Goal: Task Accomplishment & Management: Manage account settings

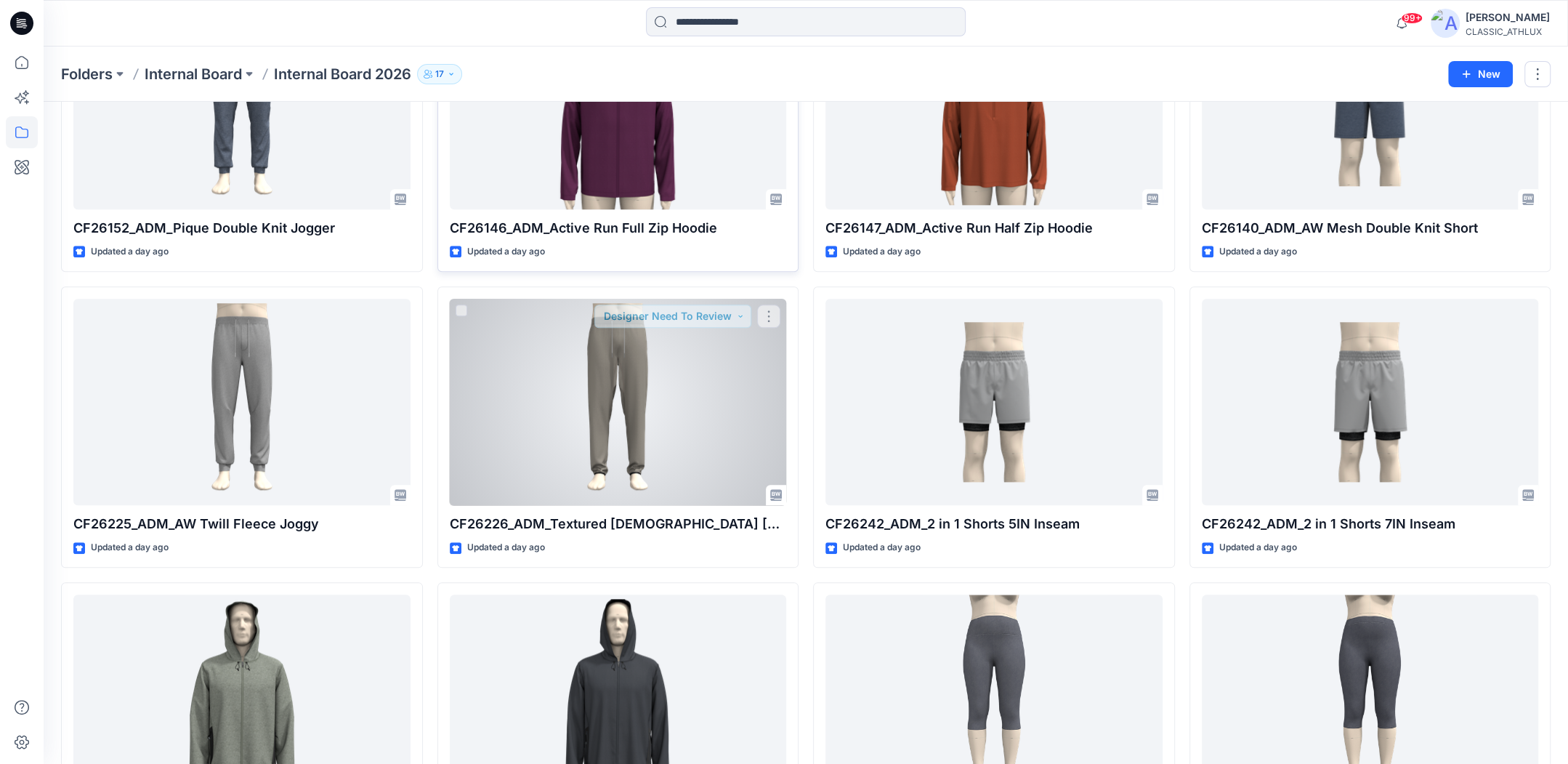
scroll to position [1546, 0]
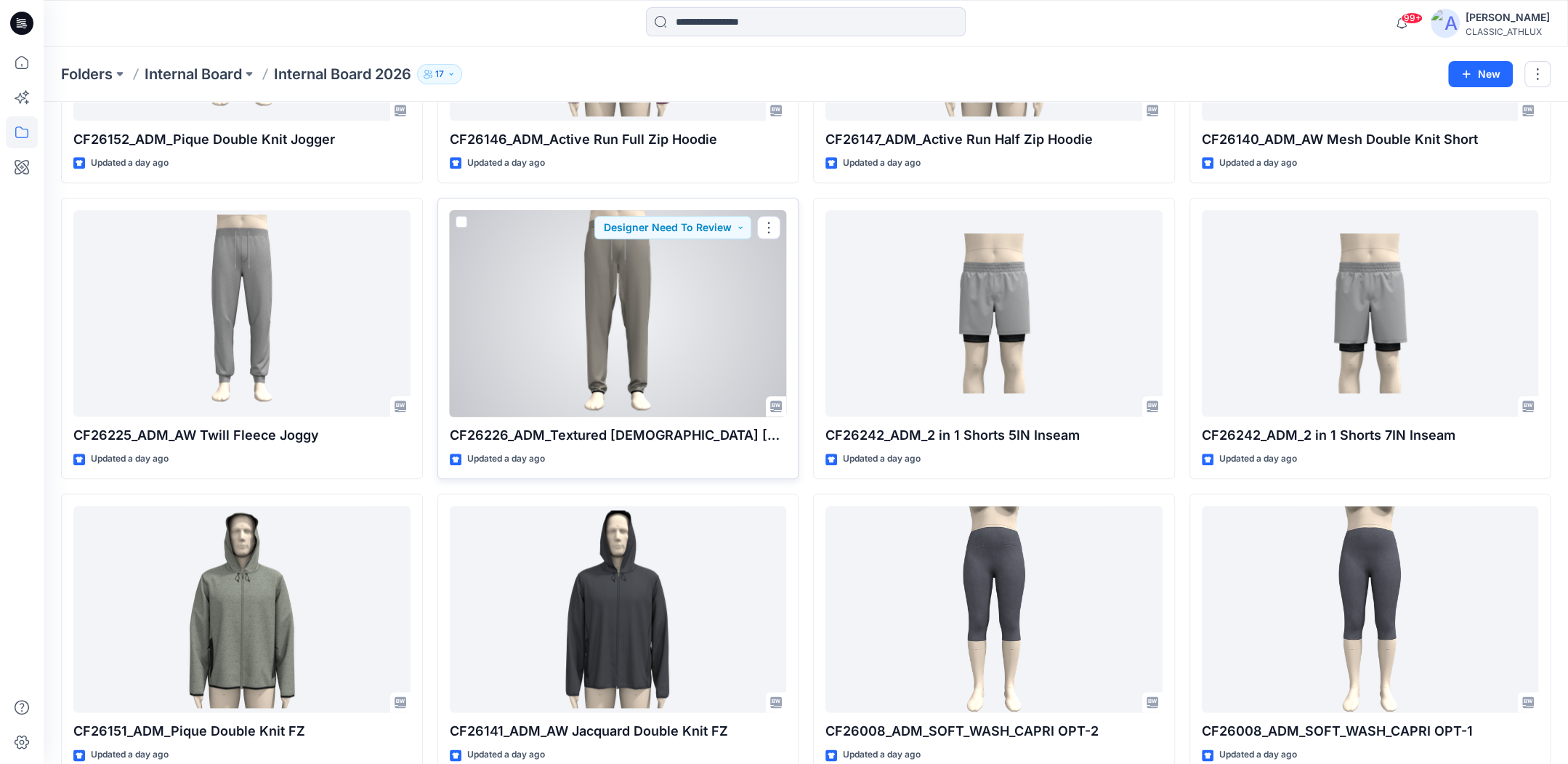
click at [572, 307] on div at bounding box center [618, 314] width 338 height 207
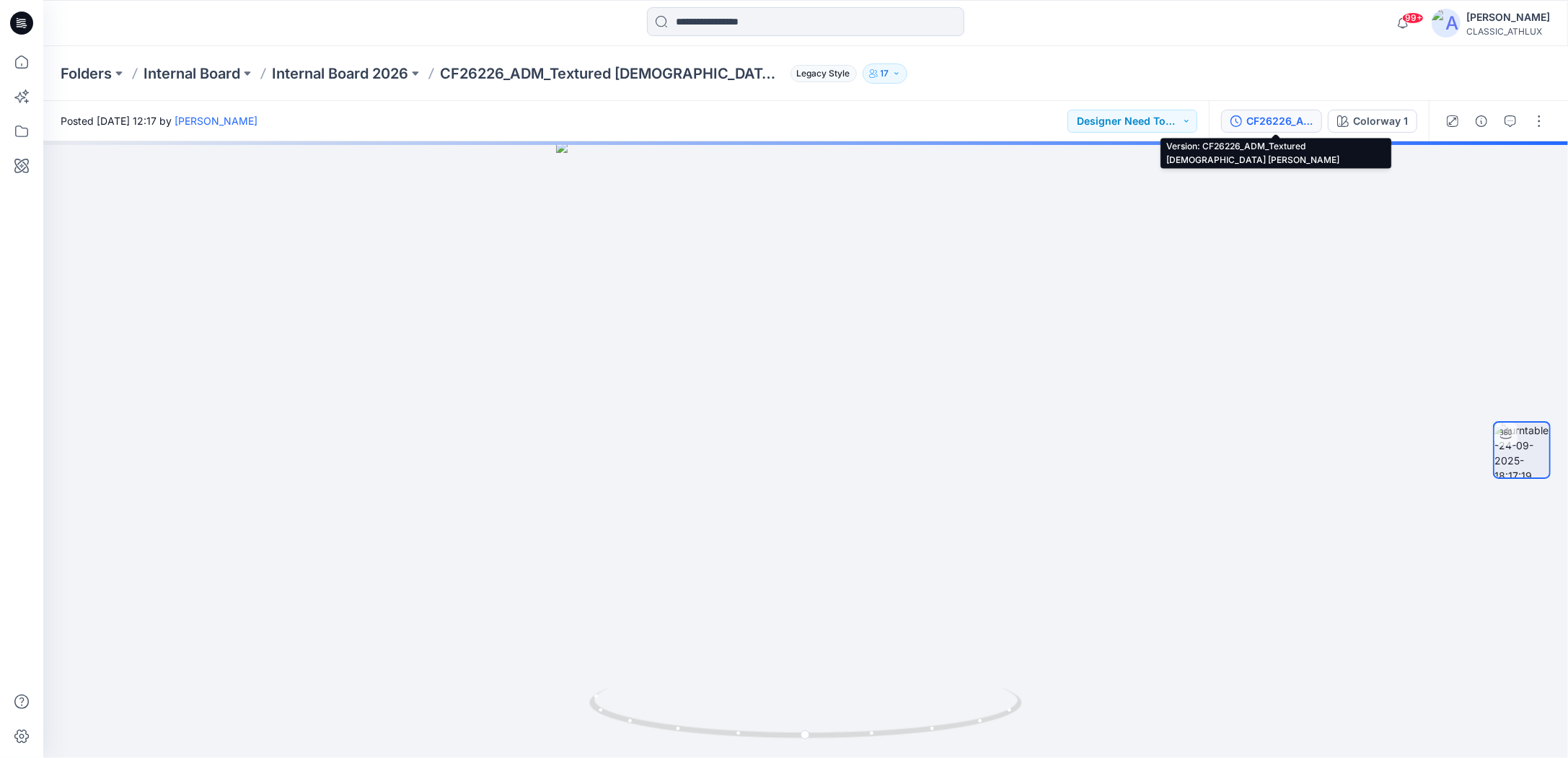
click at [1302, 126] on div "CF26226_ADM_Textured [DEMOGRAPHIC_DATA] [PERSON_NAME]" at bounding box center [1279, 120] width 66 height 16
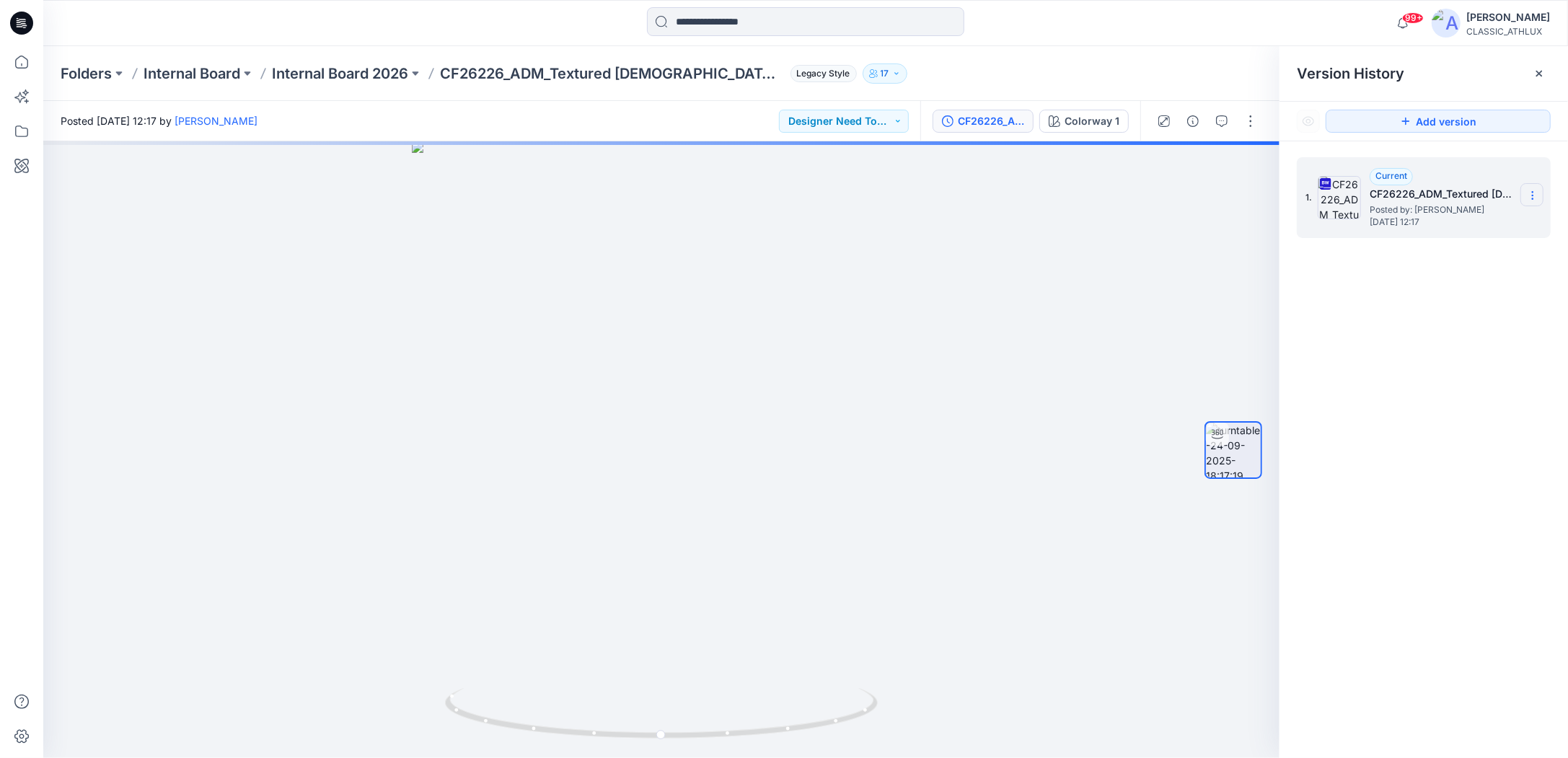
click at [1534, 198] on icon at bounding box center [1533, 195] width 11 height 11
click at [1423, 227] on span "Download Source BW File" at bounding box center [1460, 223] width 121 height 17
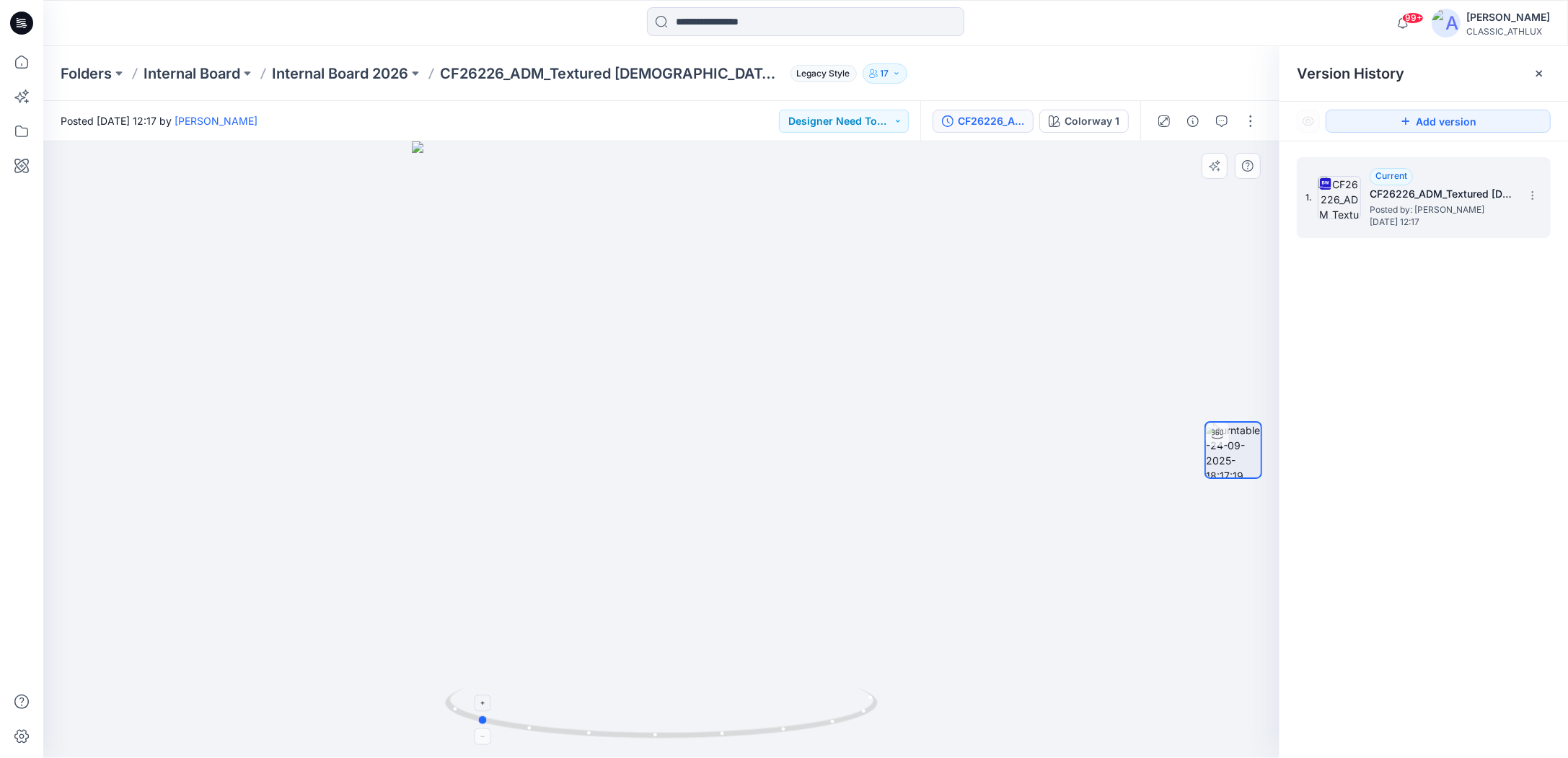
drag, startPoint x: 846, startPoint y: 723, endPoint x: 661, endPoint y: 711, distance: 185.4
click at [661, 711] on icon at bounding box center [663, 714] width 437 height 54
click at [27, 71] on icon at bounding box center [21, 62] width 31 height 31
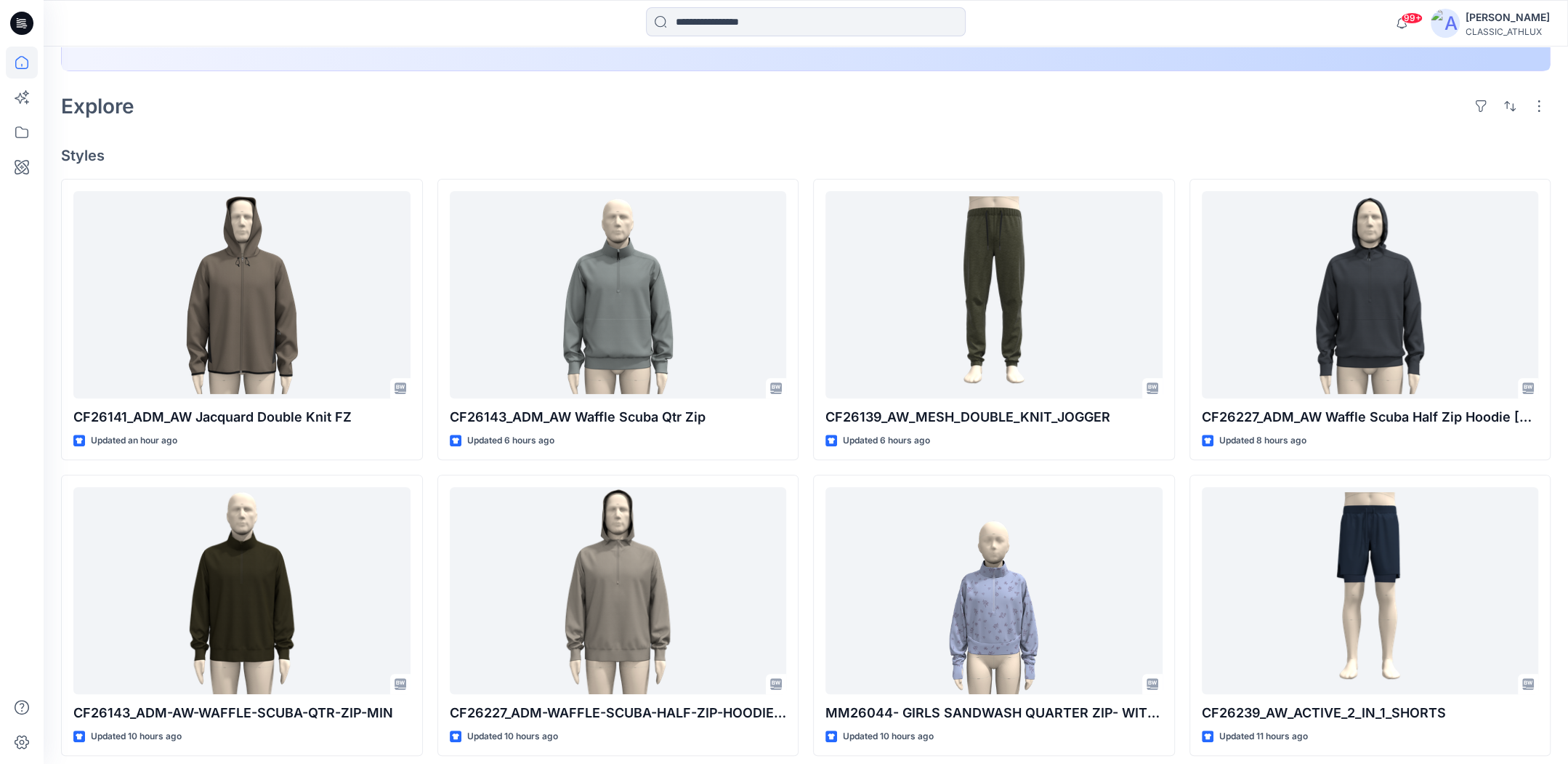
scroll to position [363, 0]
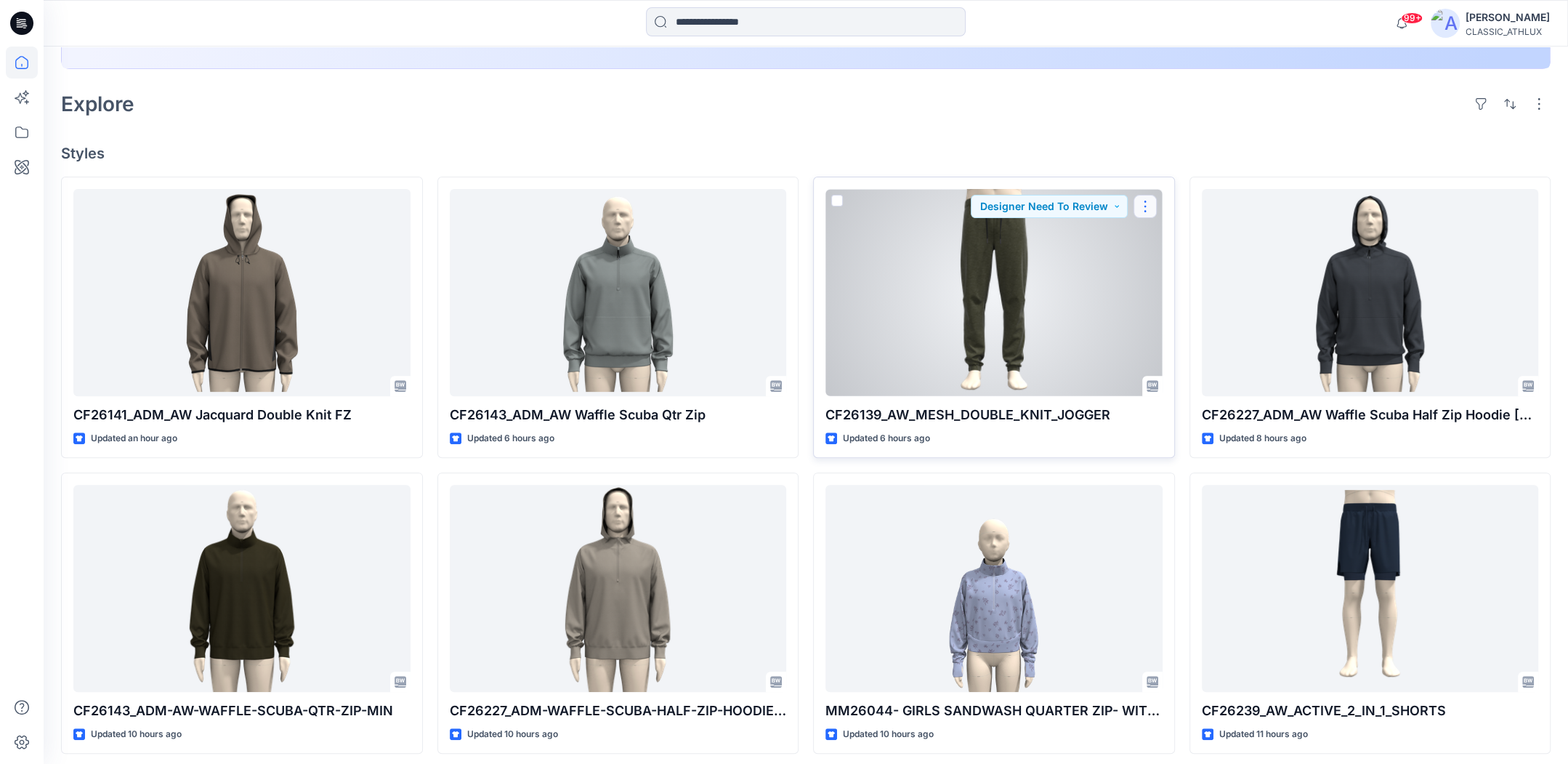
click at [1148, 207] on button "button" at bounding box center [1145, 207] width 23 height 23
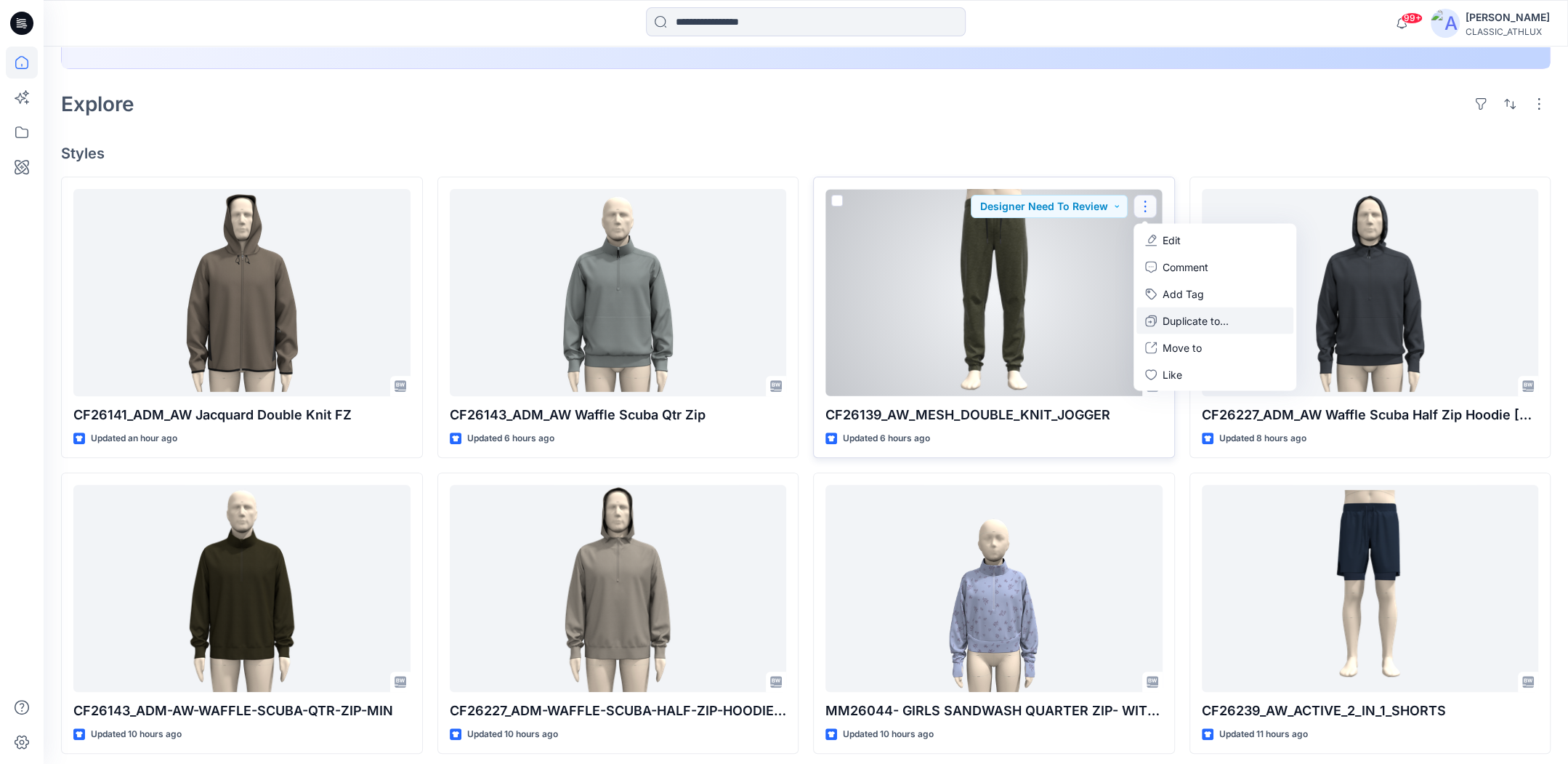
click at [1176, 318] on p "Duplicate to..." at bounding box center [1195, 321] width 66 height 15
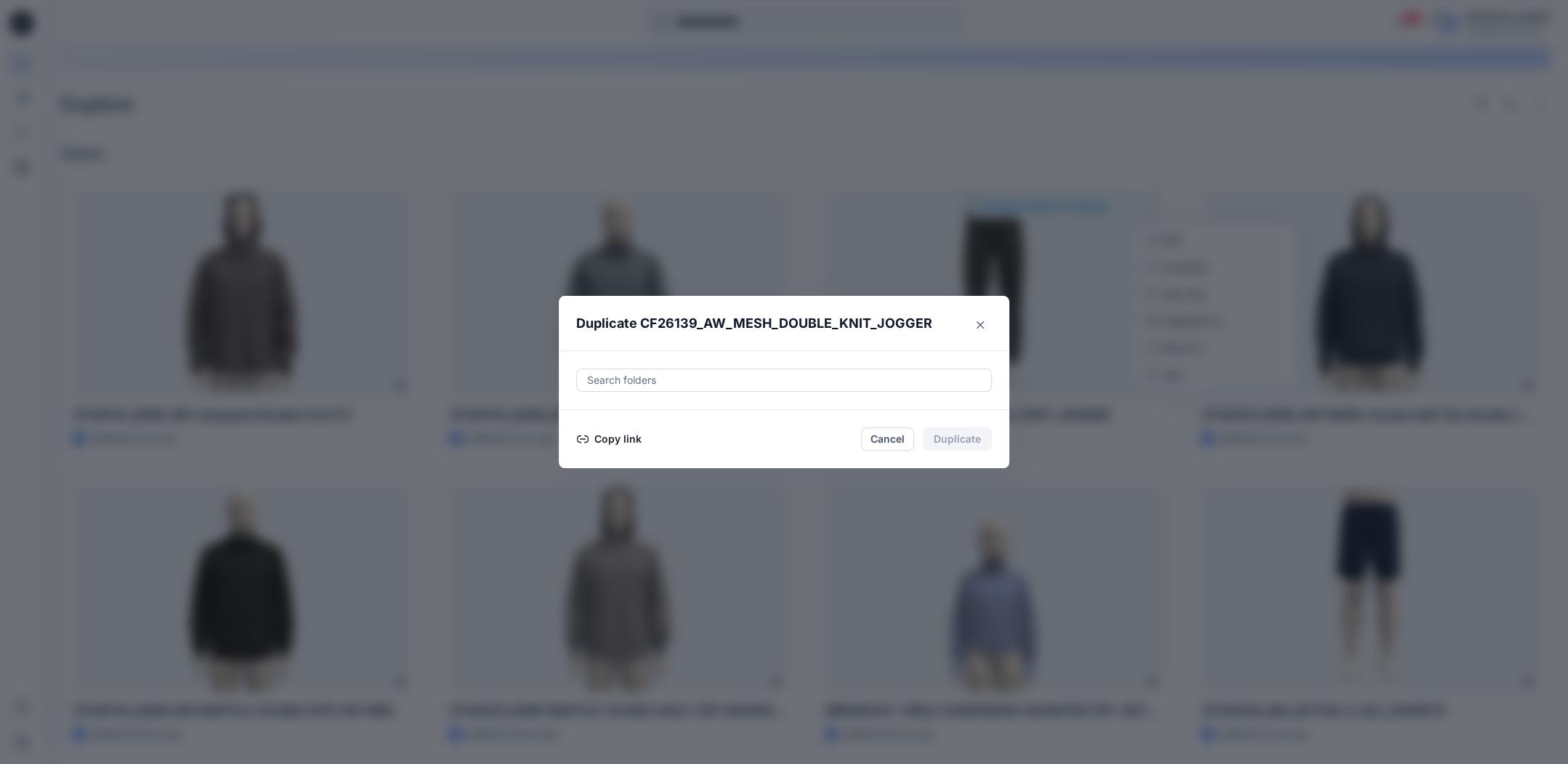
click at [634, 441] on button "Copy link" at bounding box center [609, 439] width 66 height 17
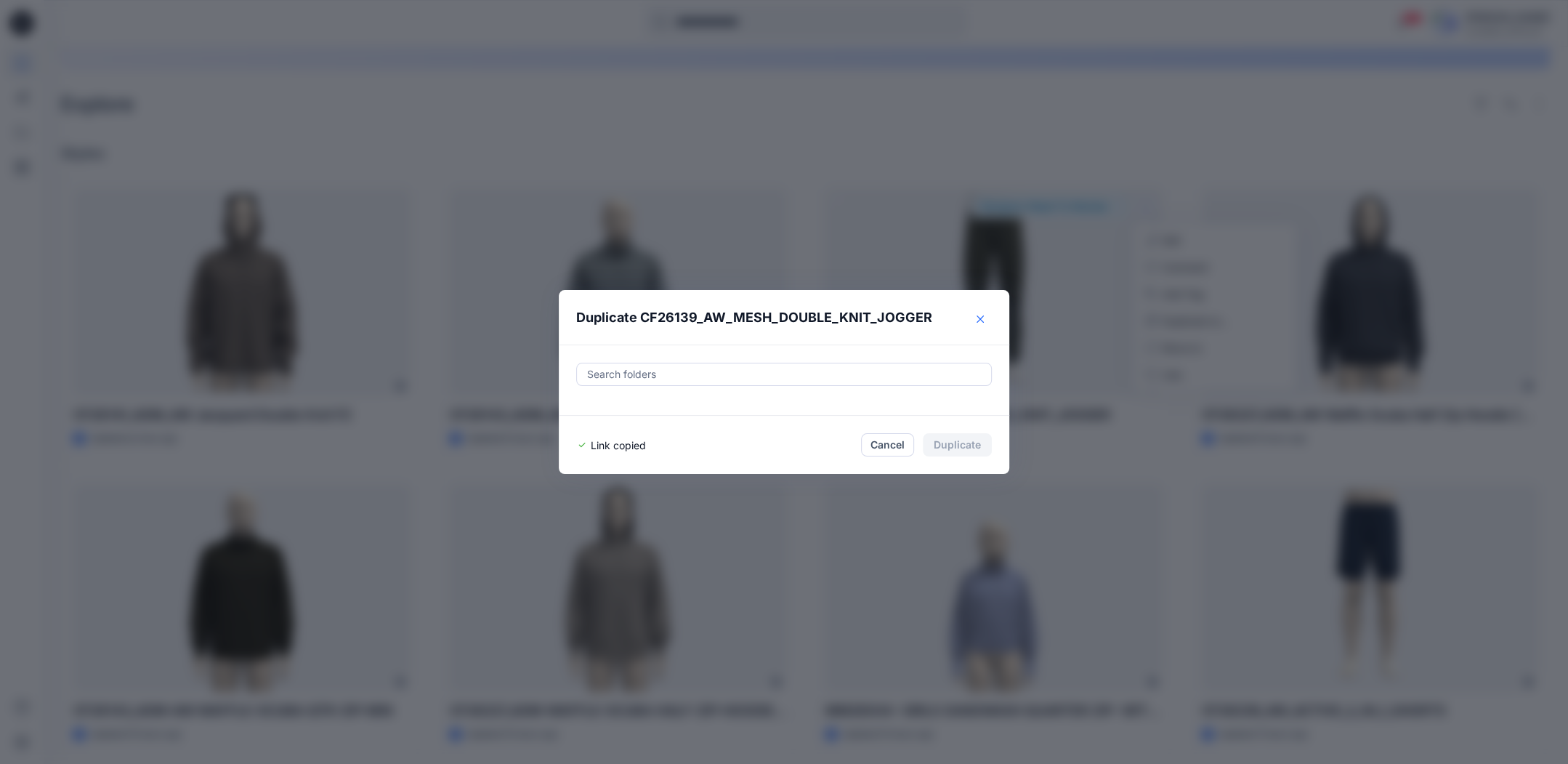
click at [991, 318] on button "Close" at bounding box center [980, 318] width 23 height 23
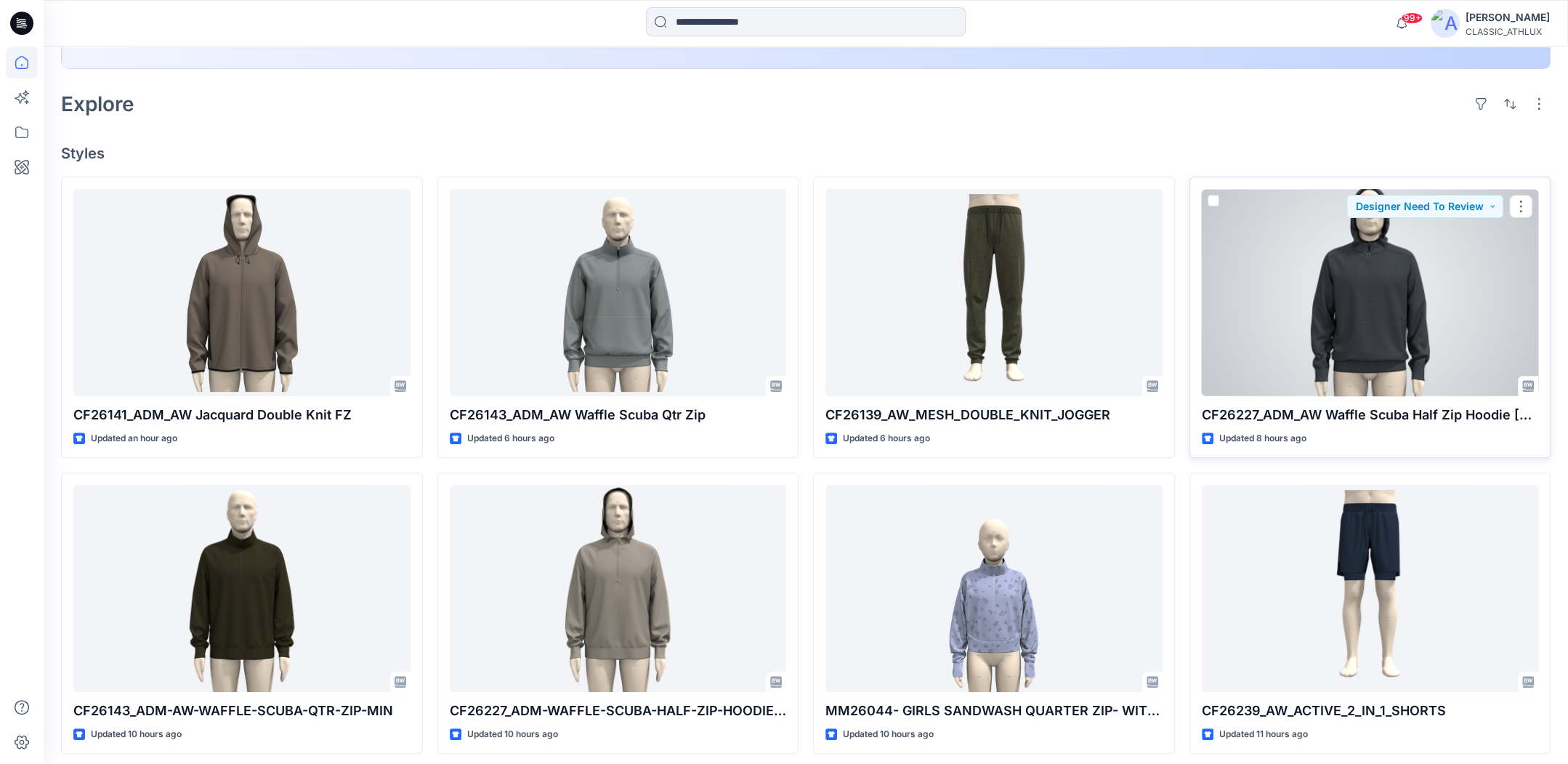
click at [1443, 276] on div at bounding box center [1370, 293] width 338 height 207
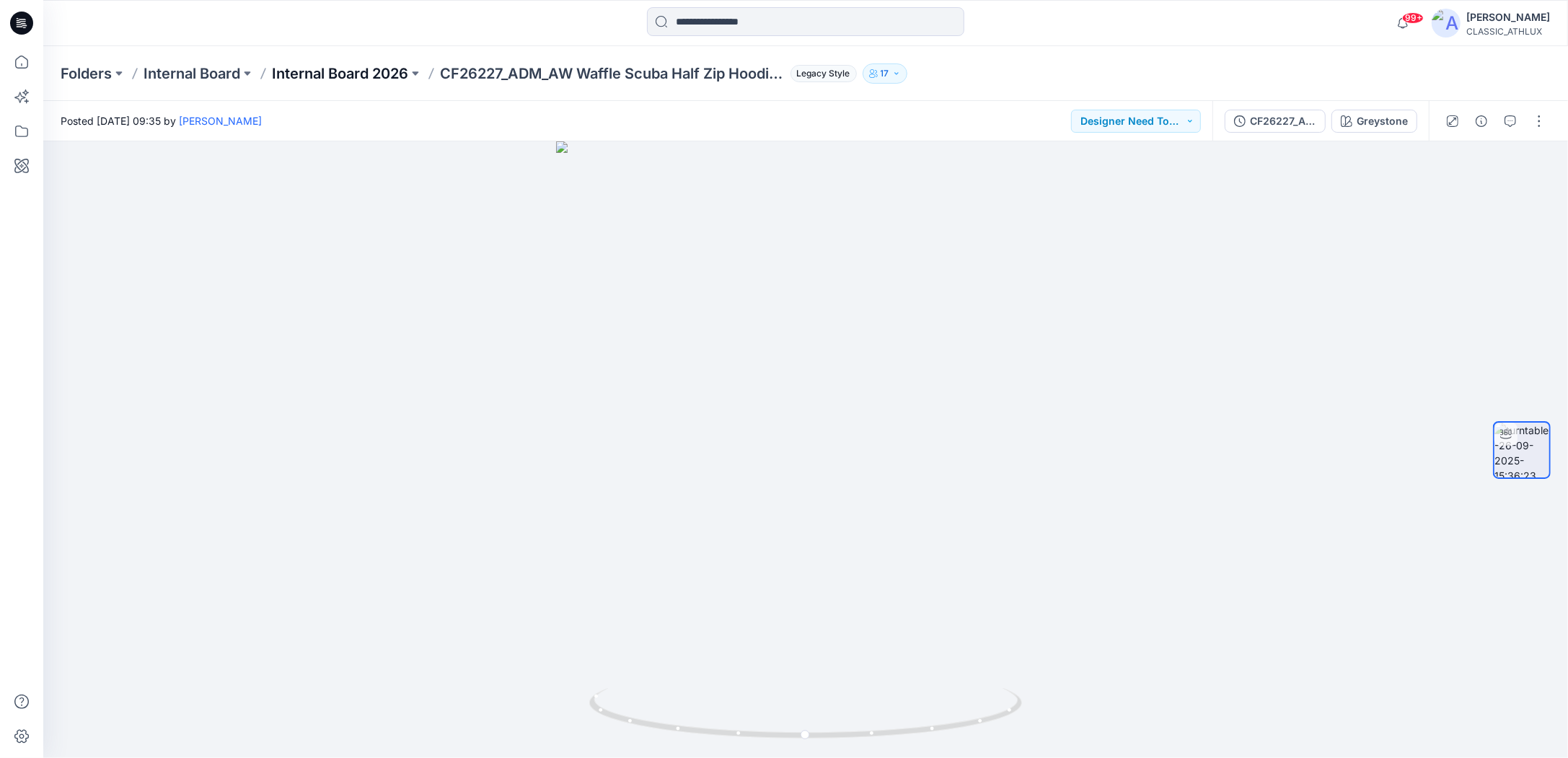
click at [324, 69] on p "Internal Board 2026" at bounding box center [341, 73] width 137 height 20
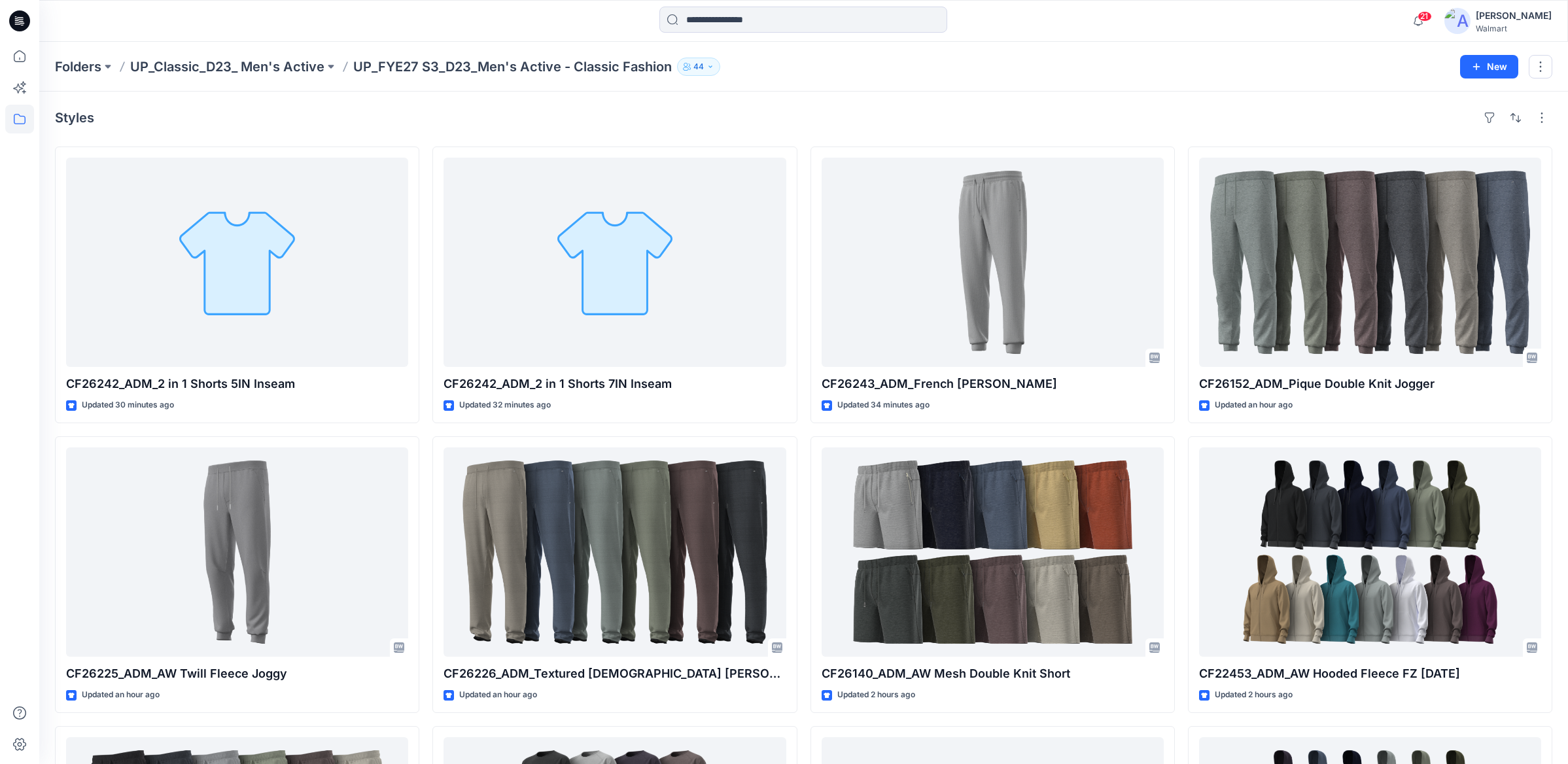
scroll to position [832, 0]
click at [28, 61] on icon at bounding box center [19, 56] width 28 height 28
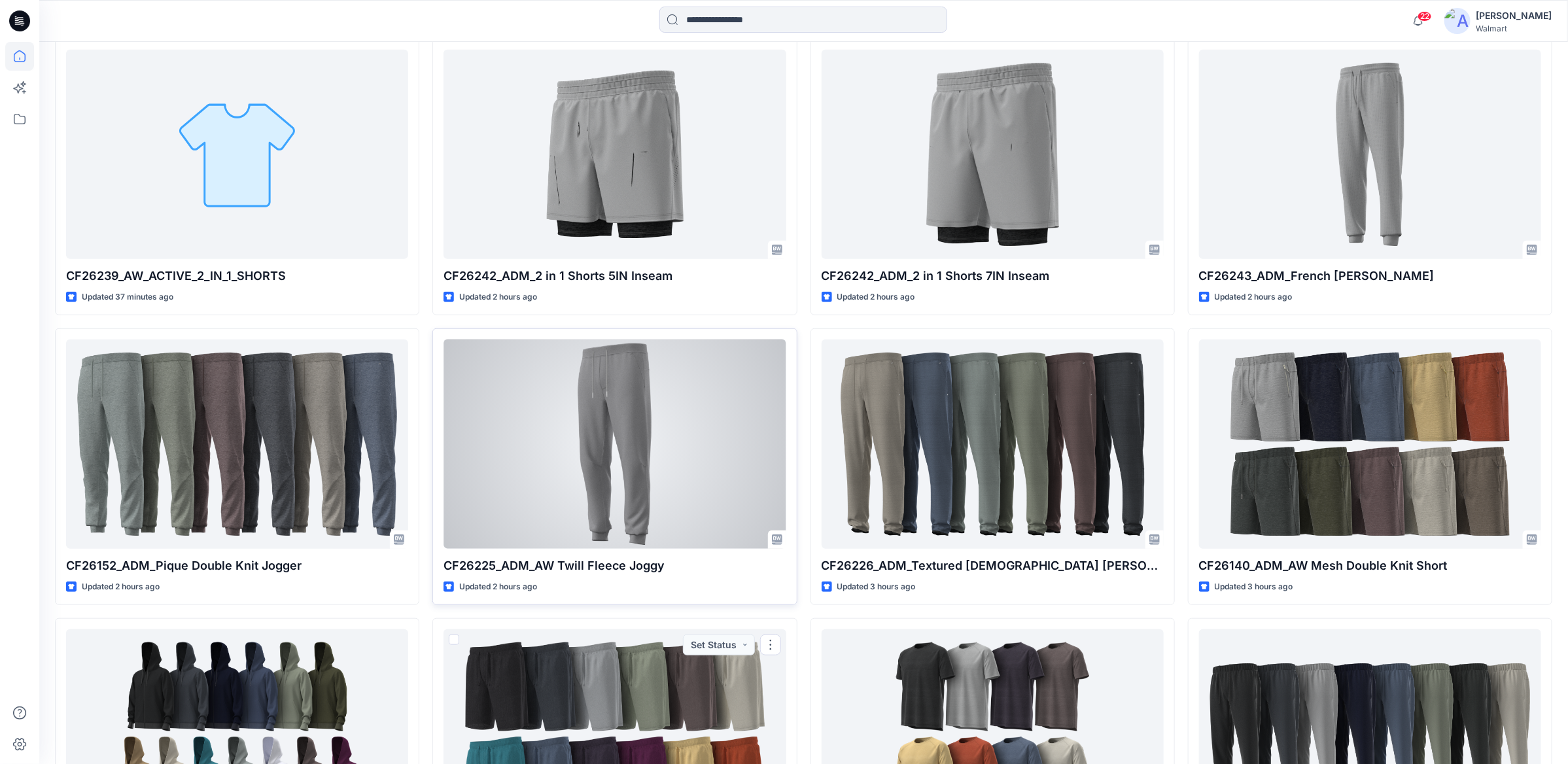
scroll to position [222, 0]
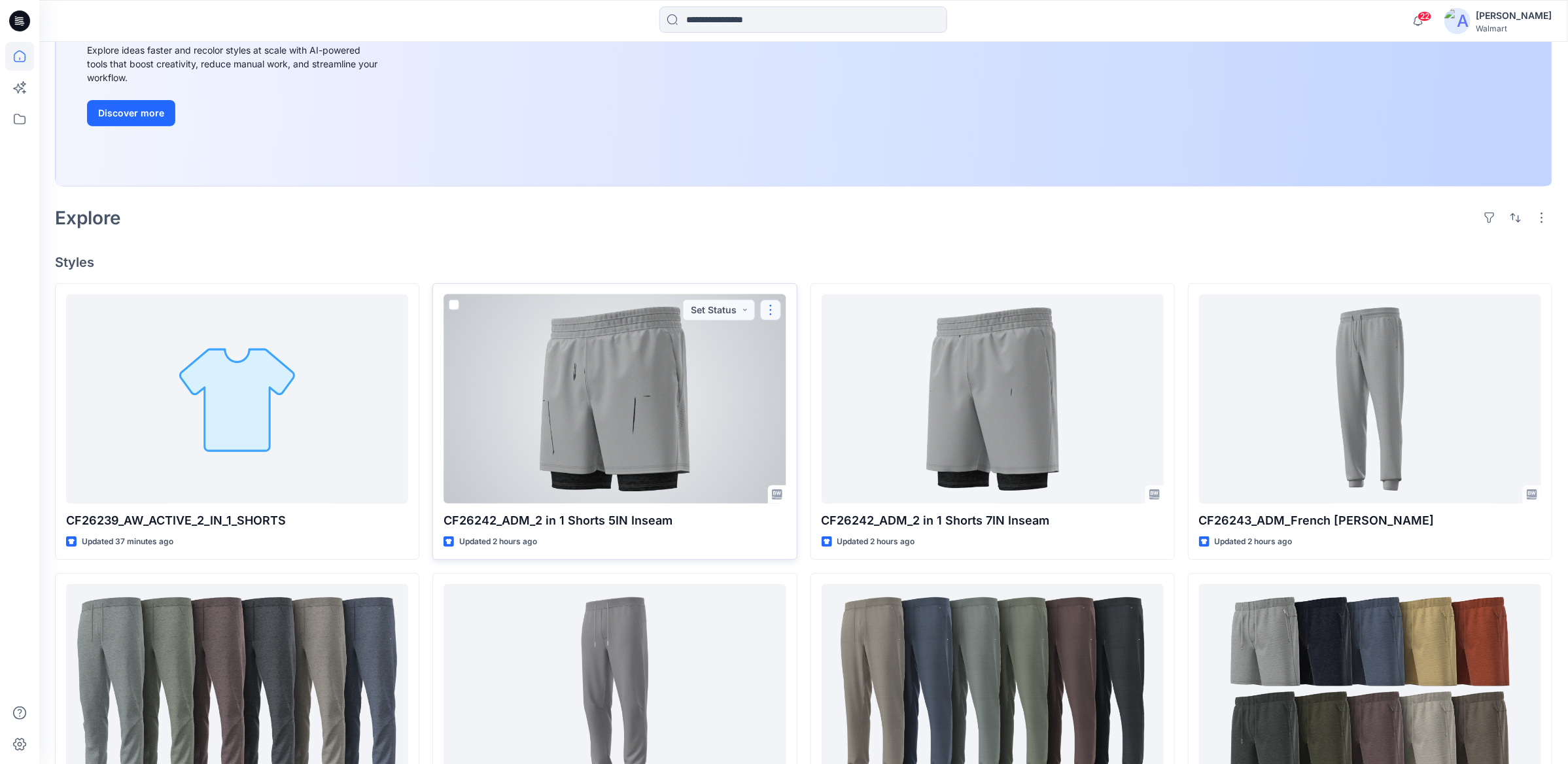
click at [769, 305] on button "button" at bounding box center [770, 310] width 21 height 21
click at [782, 339] on button "Edit" at bounding box center [833, 340] width 141 height 24
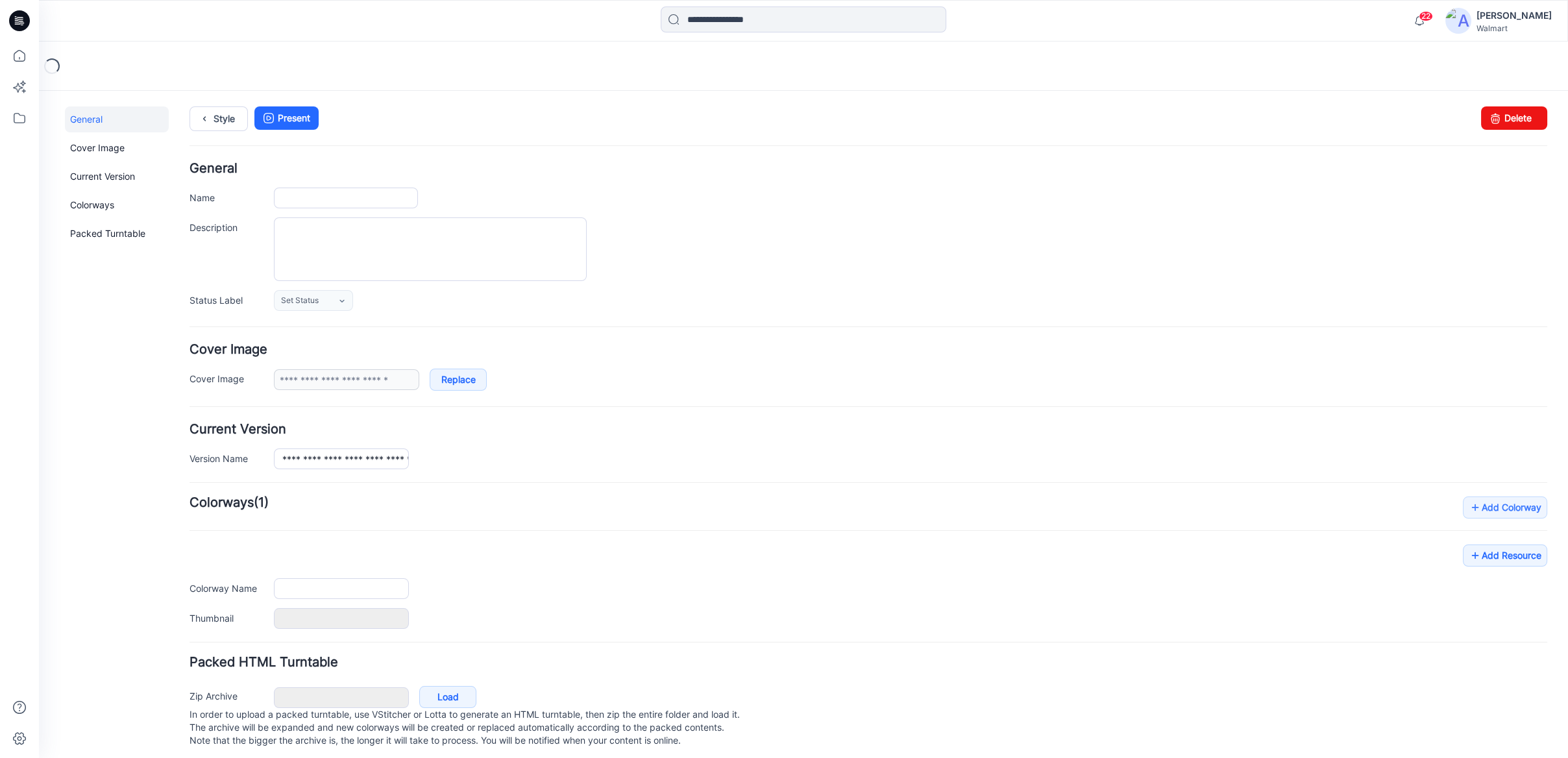
type input "**********"
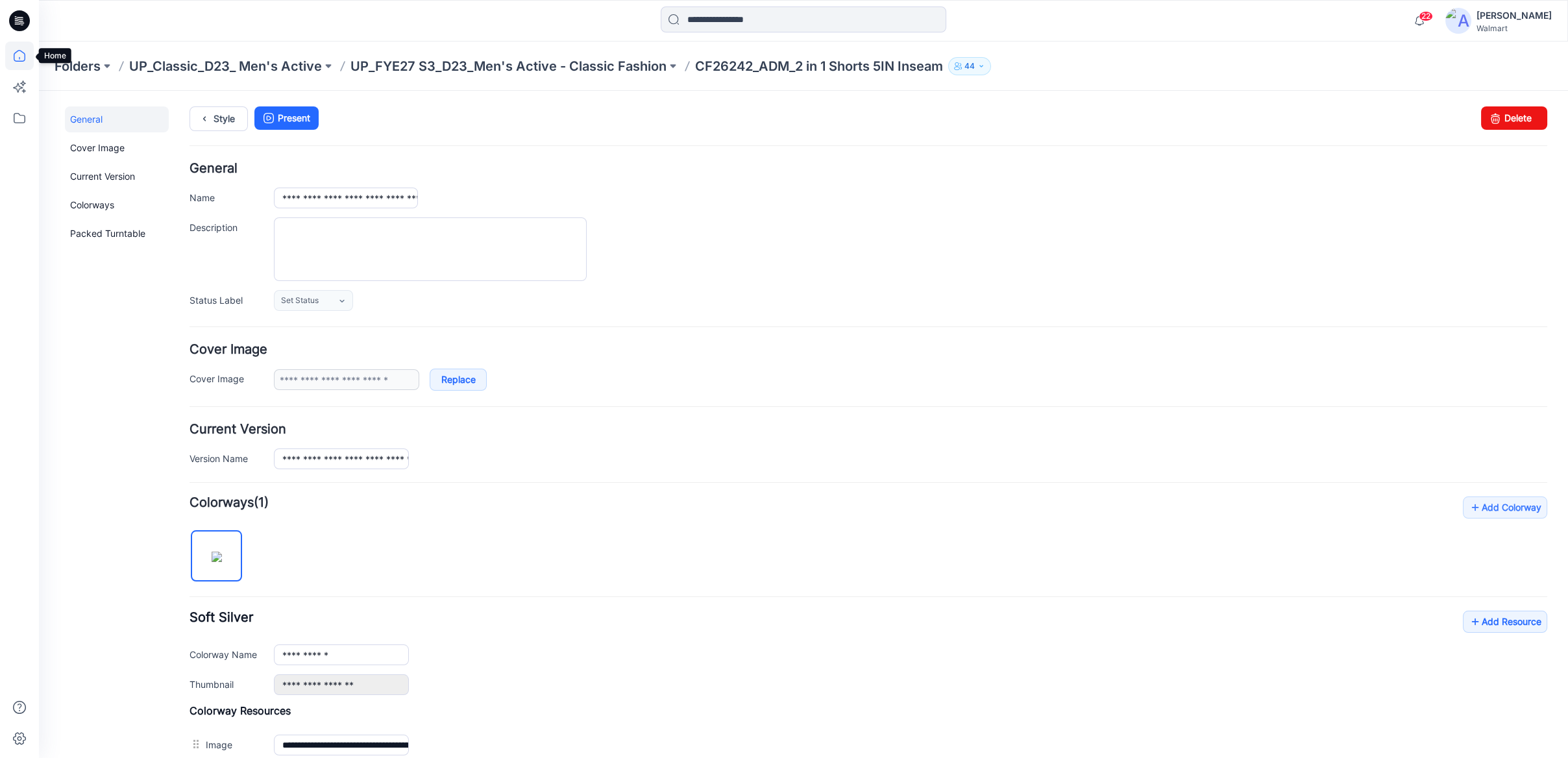
click at [26, 64] on icon at bounding box center [19, 55] width 28 height 28
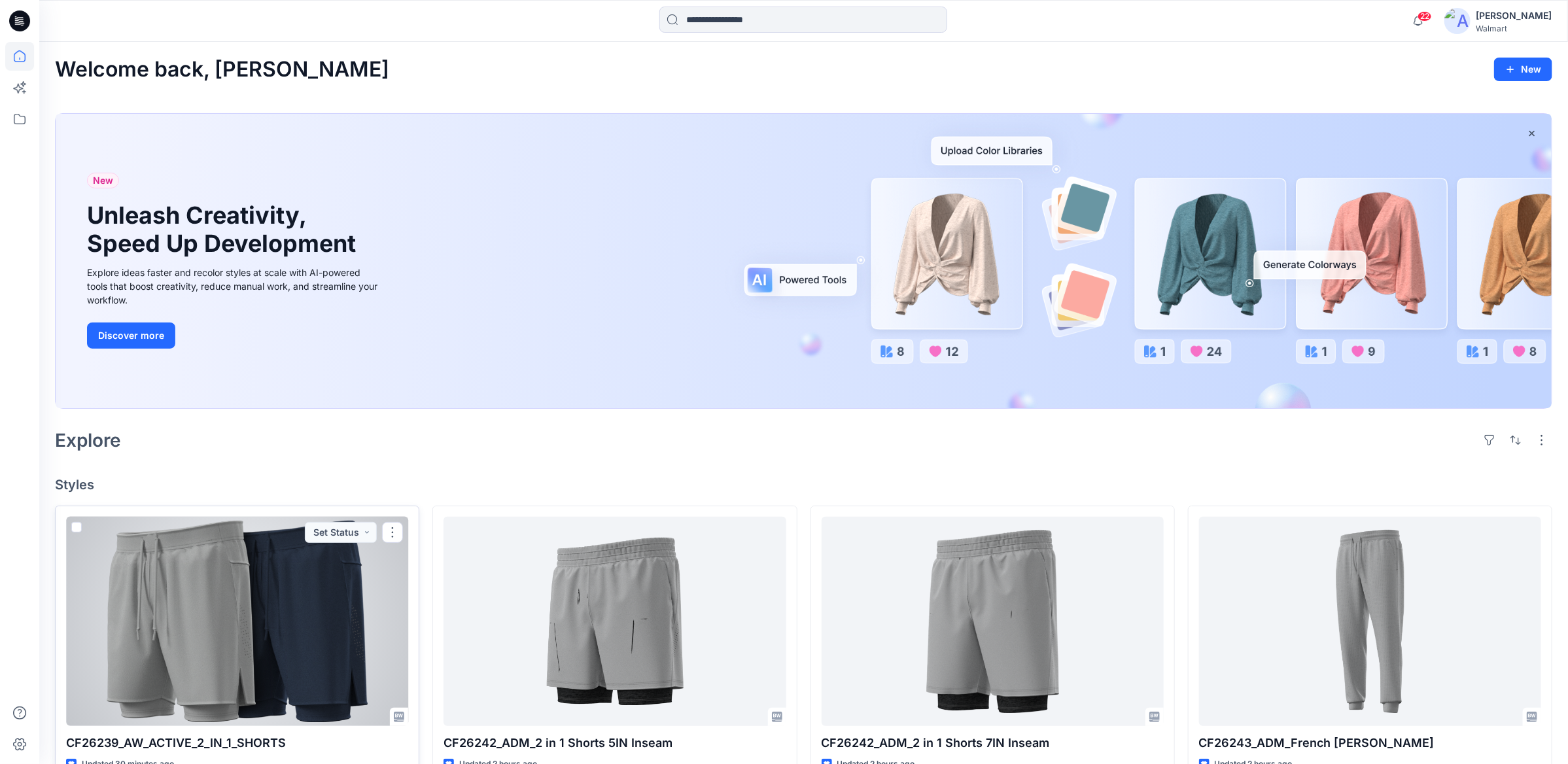
click at [216, 612] on div at bounding box center [237, 620] width 342 height 209
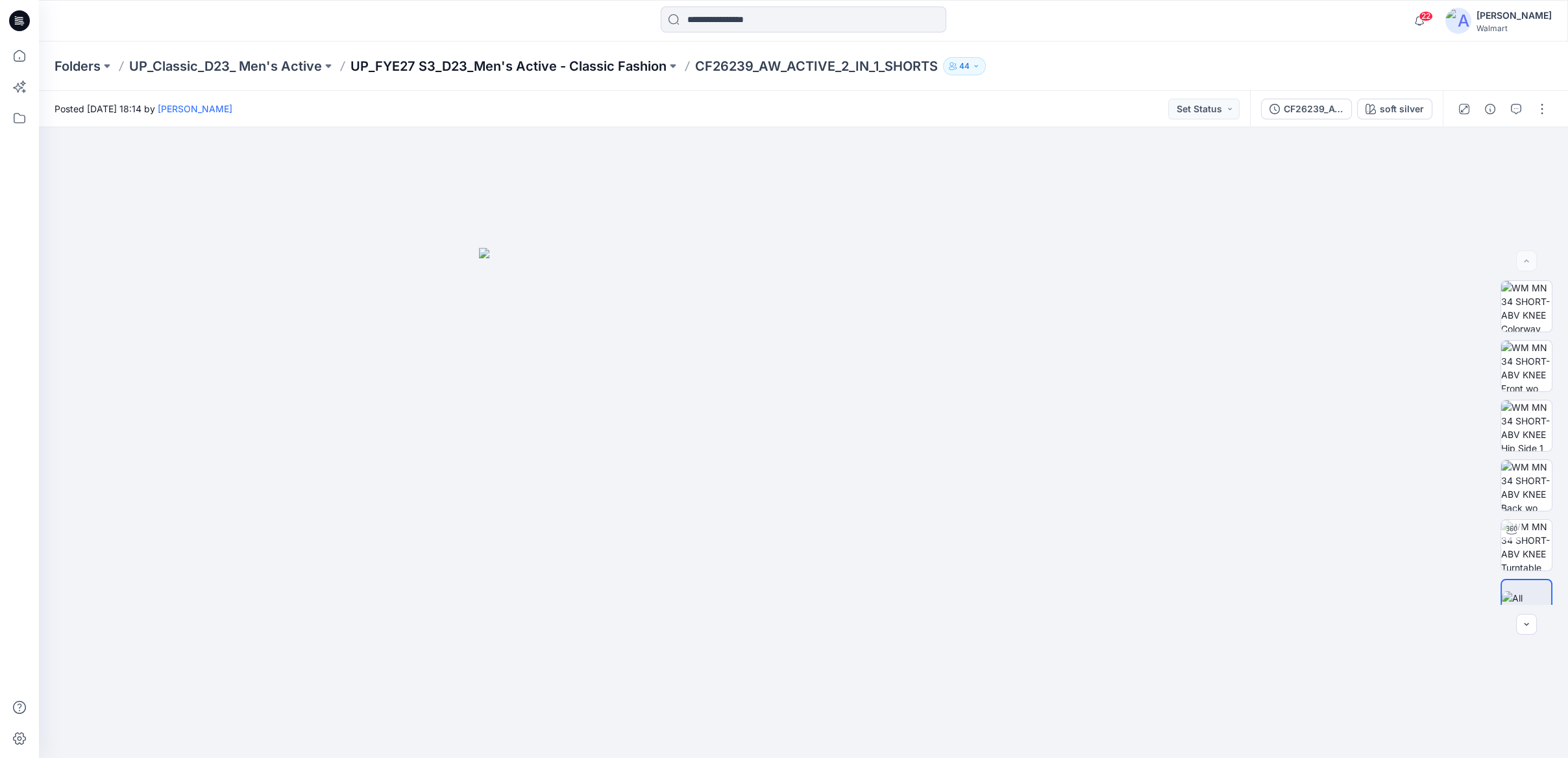
click at [553, 70] on p "UP_FYE27 S3_D23_Men's Active - Classic Fashion" at bounding box center [508, 66] width 316 height 18
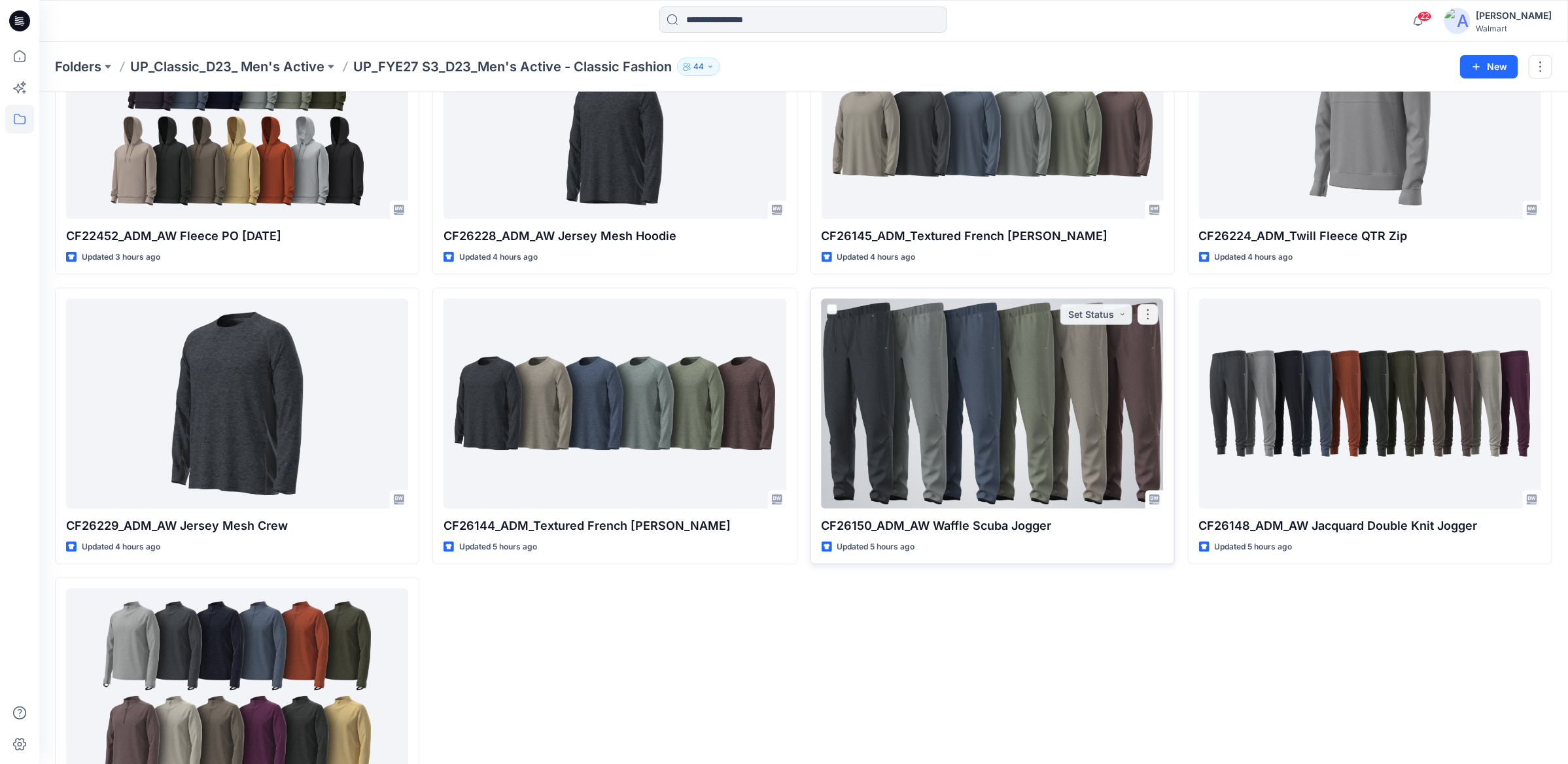
scroll to position [1121, 0]
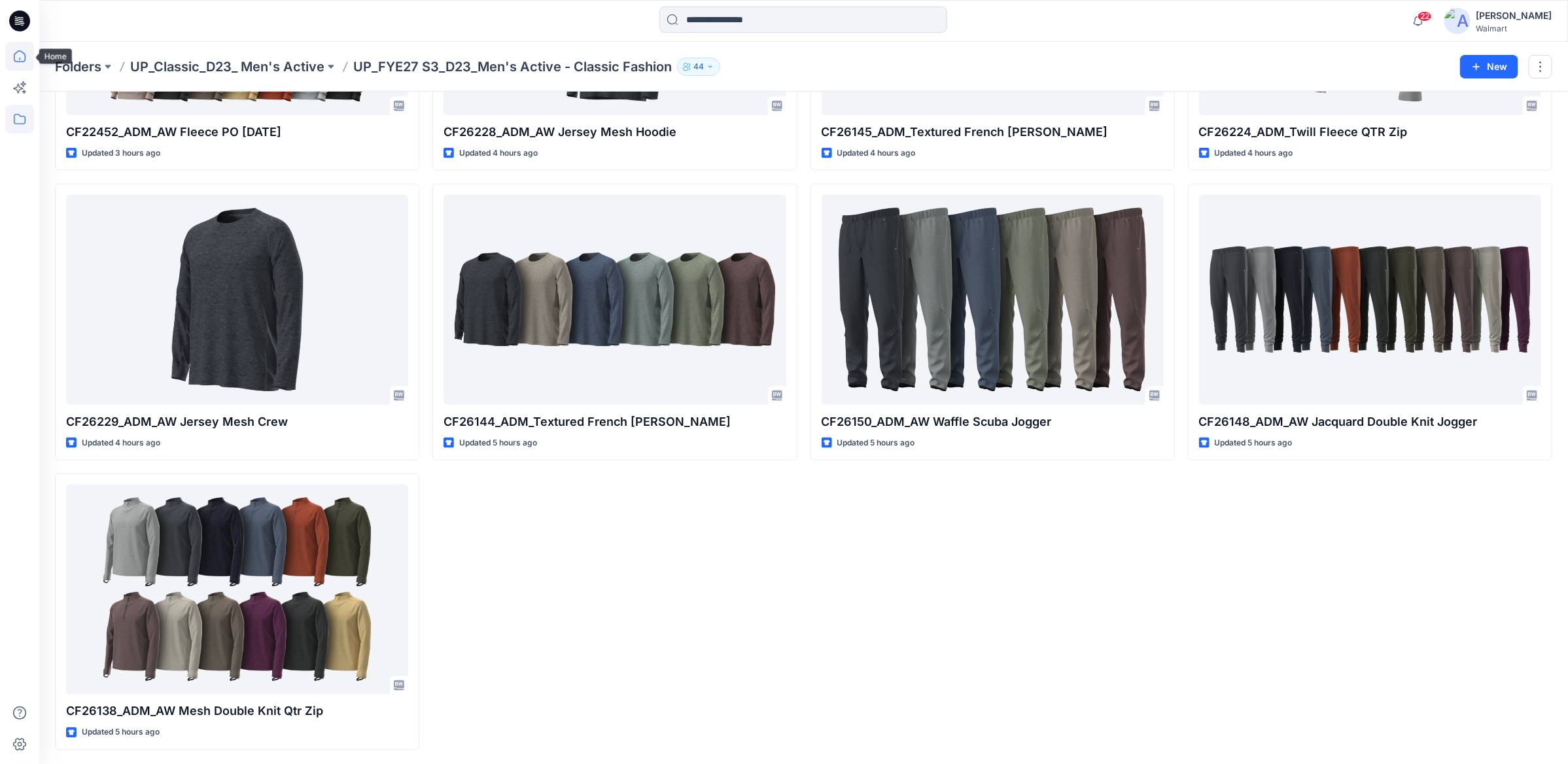
click at [22, 65] on icon at bounding box center [19, 56] width 28 height 28
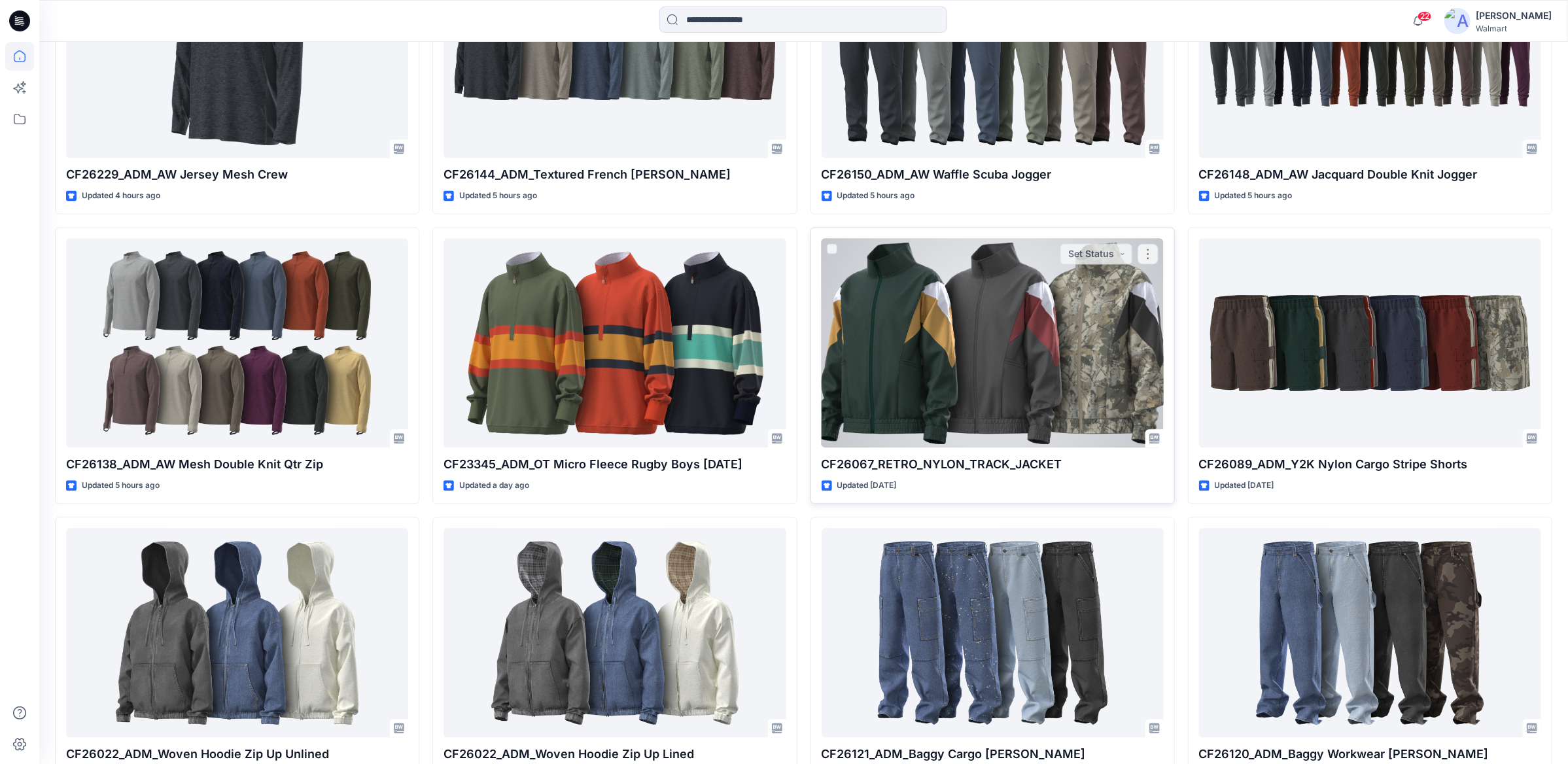
scroll to position [1775, 0]
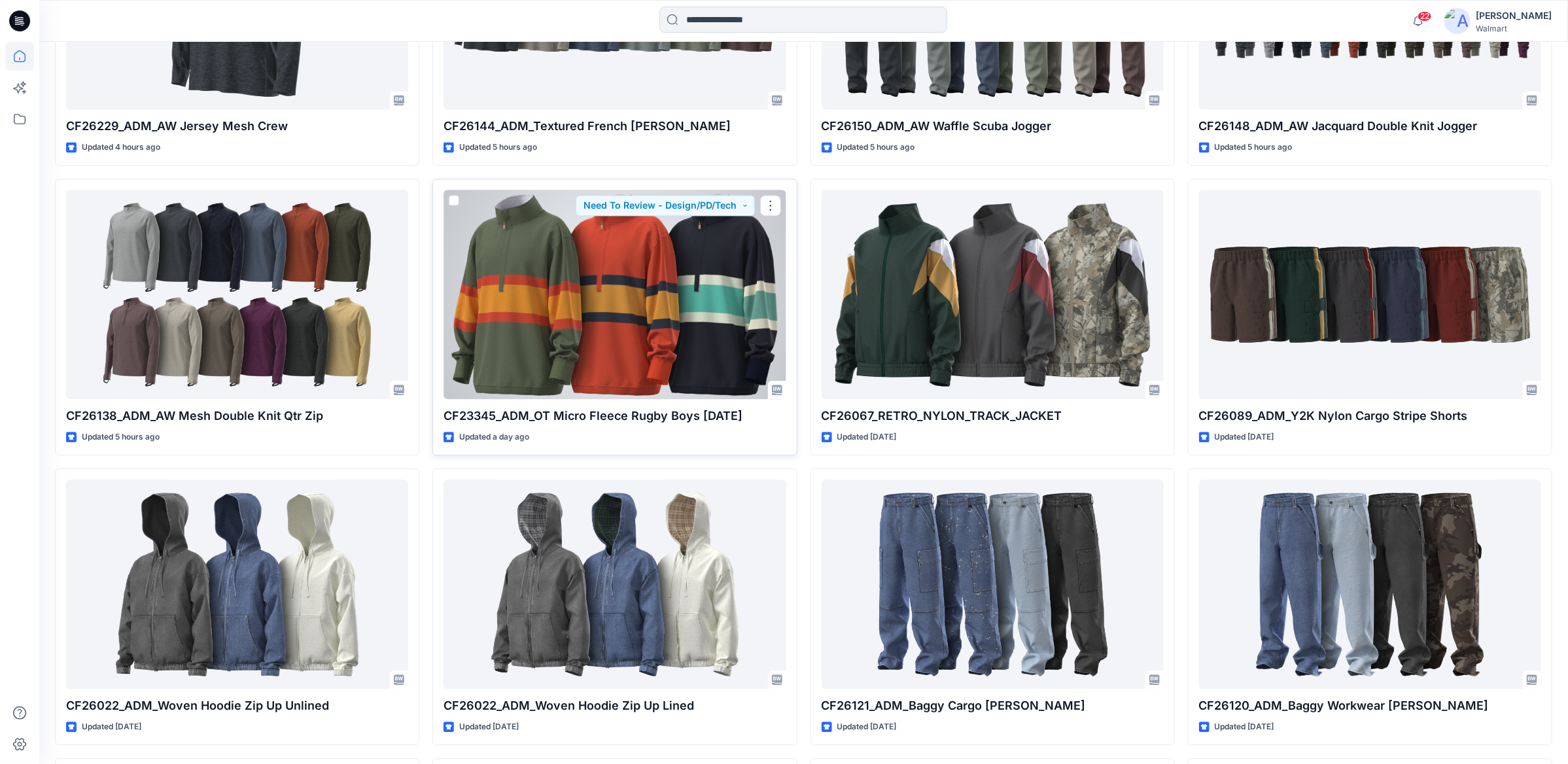
click at [598, 256] on div at bounding box center [614, 293] width 342 height 209
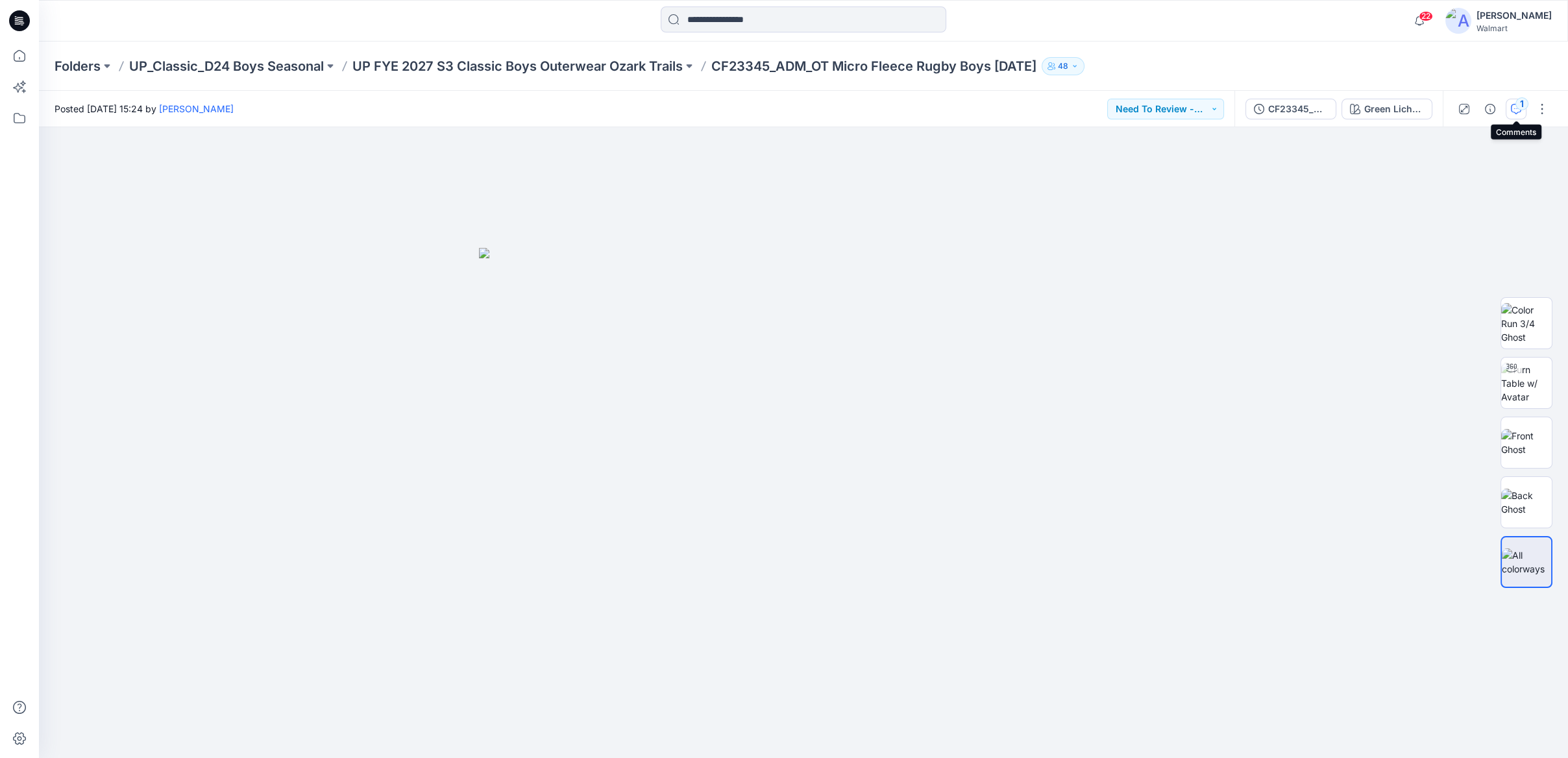
click at [1516, 108] on icon "button" at bounding box center [1516, 108] width 4 height 1
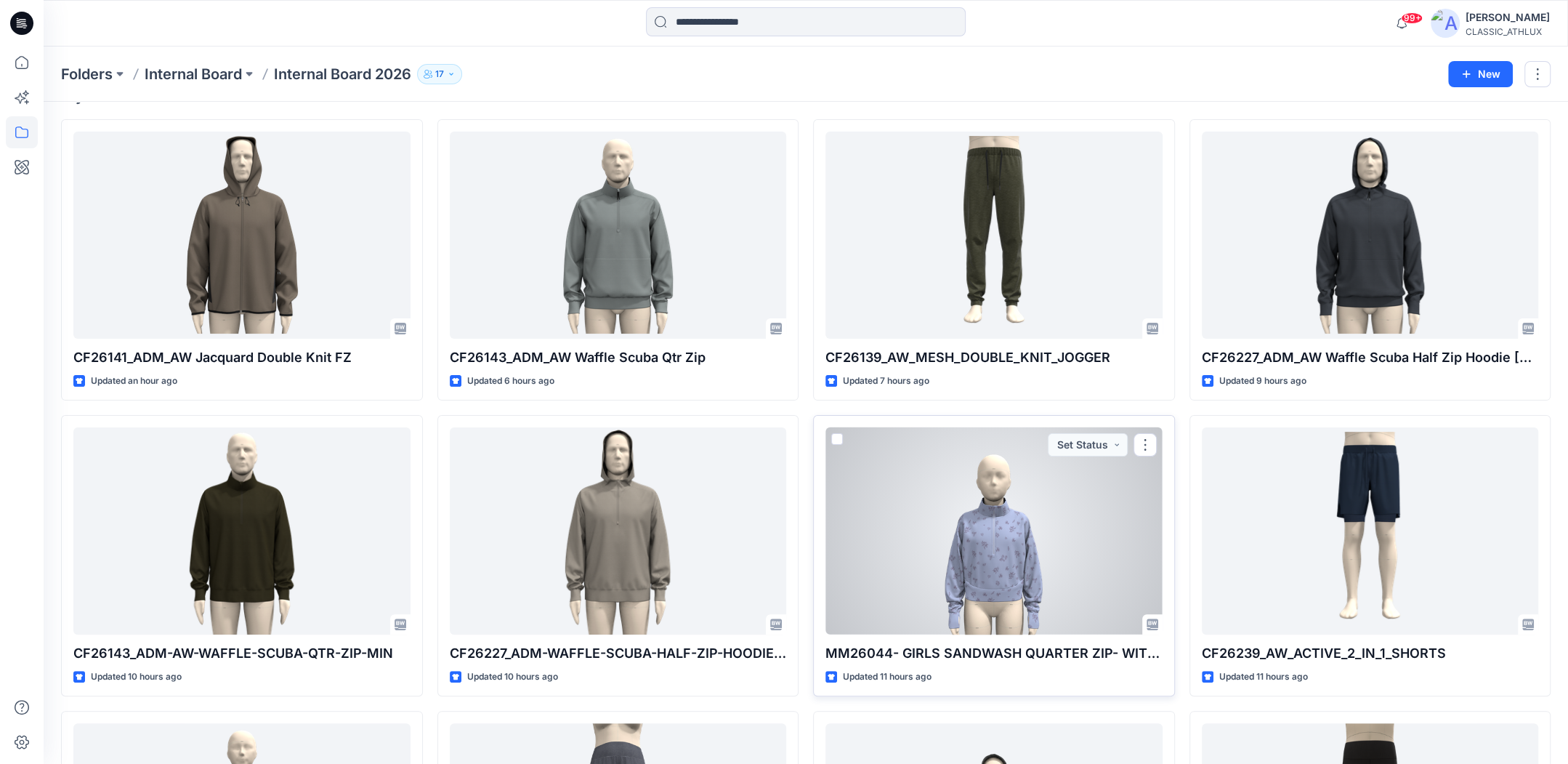
scroll to position [291, 0]
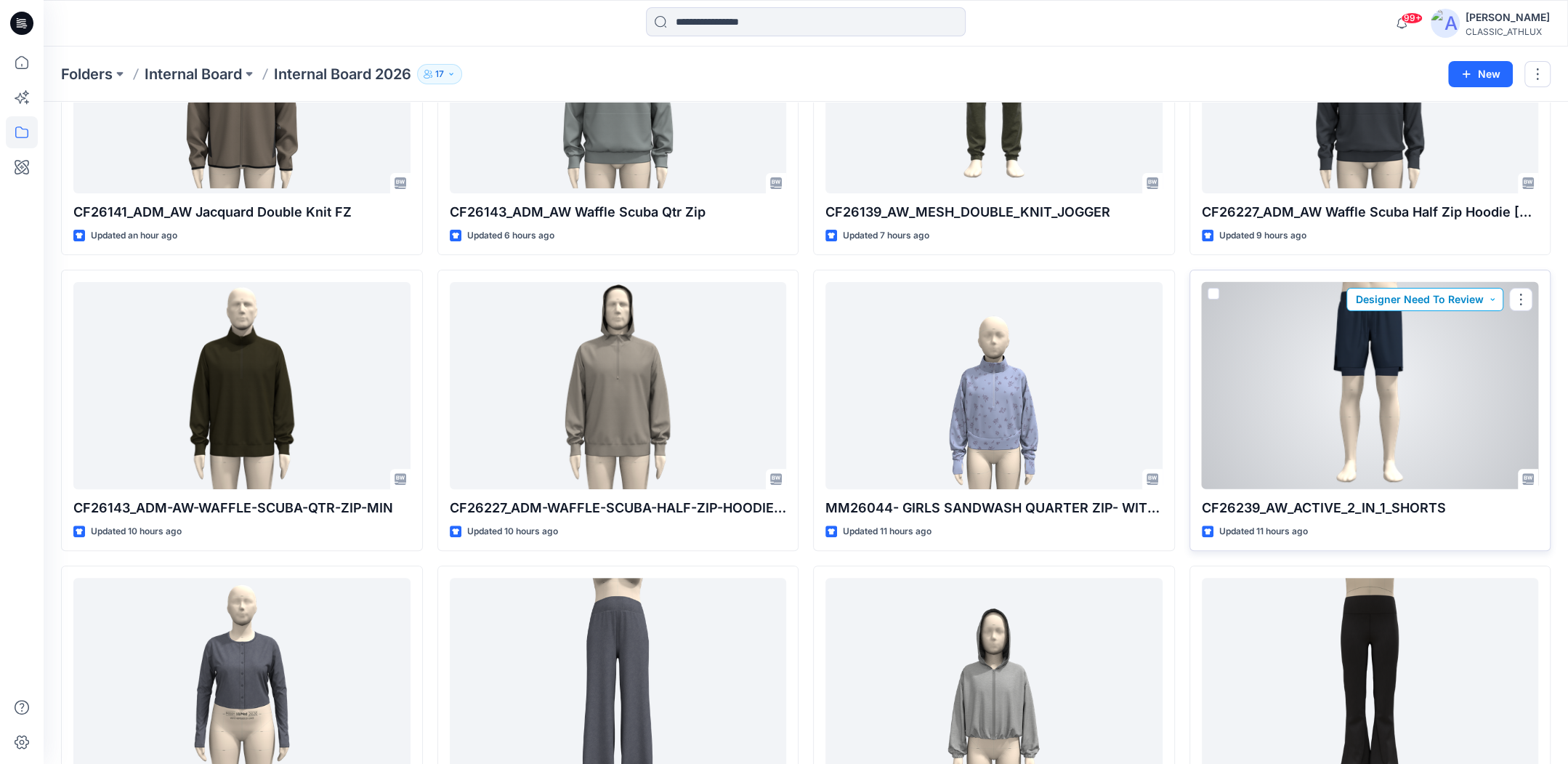
click at [1492, 299] on button "Designer Need To Review" at bounding box center [1425, 299] width 157 height 23
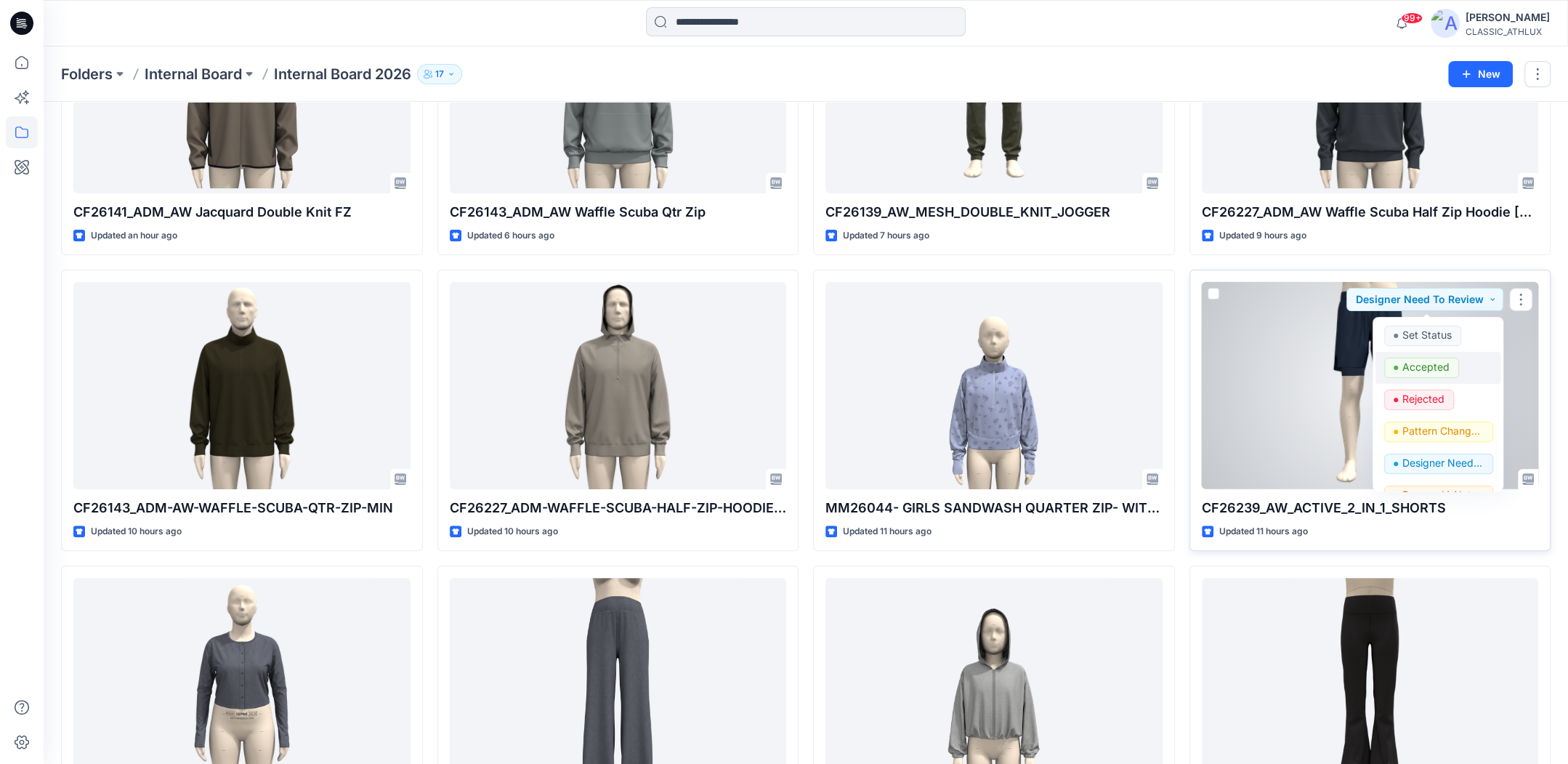
click at [1426, 365] on p "Accepted" at bounding box center [1426, 367] width 47 height 19
